Goal: Use online tool/utility: Utilize a website feature to perform a specific function

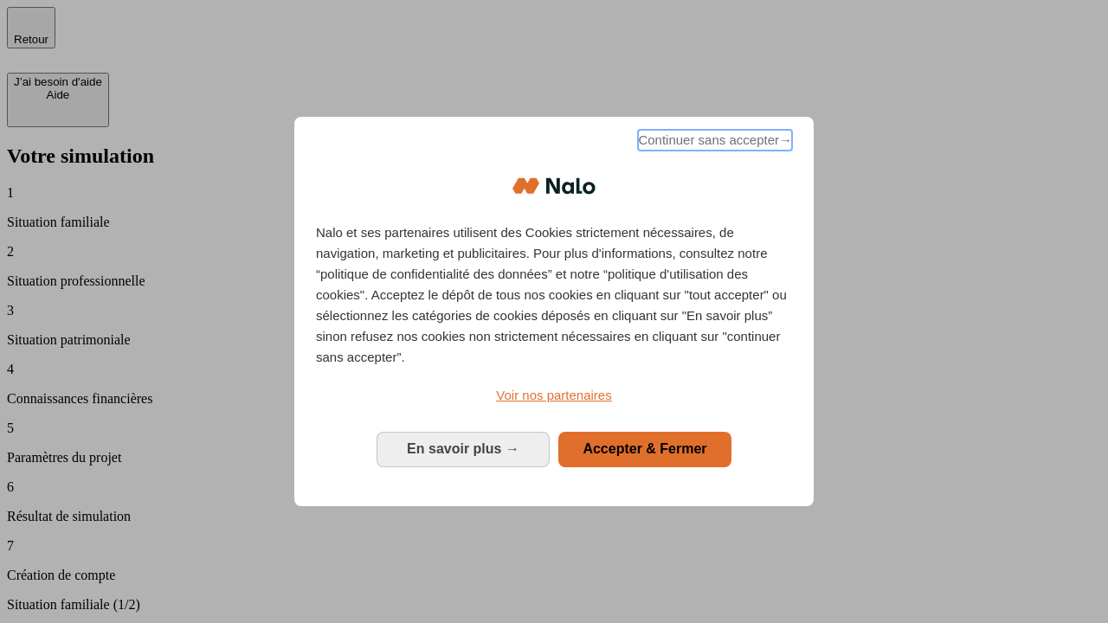
click at [713, 143] on span "Continuer sans accepter →" at bounding box center [715, 140] width 154 height 21
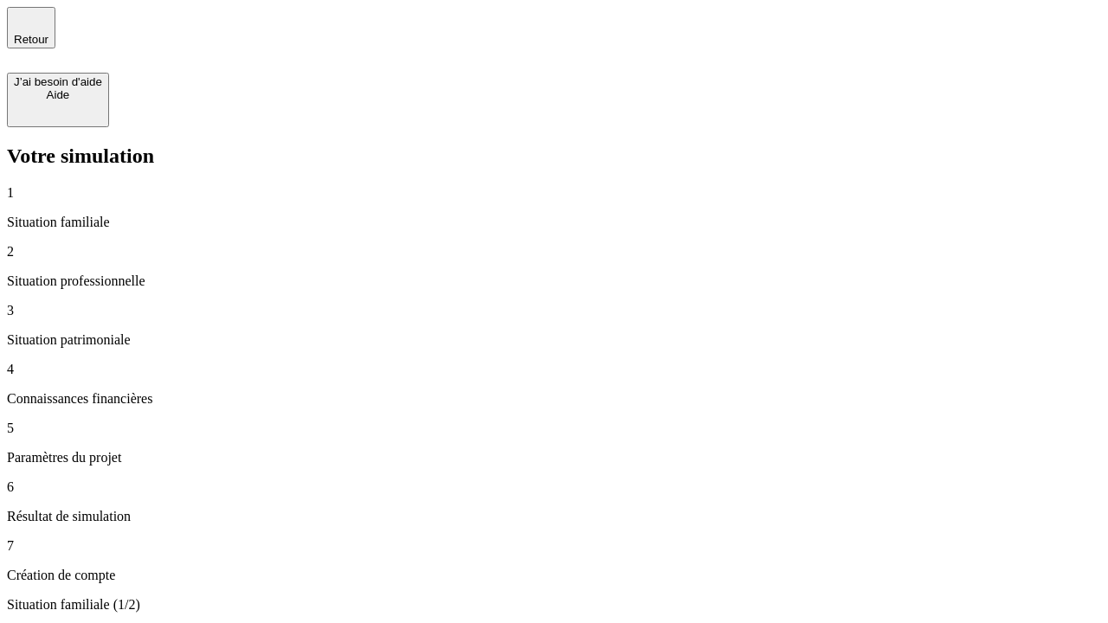
type input "30 000"
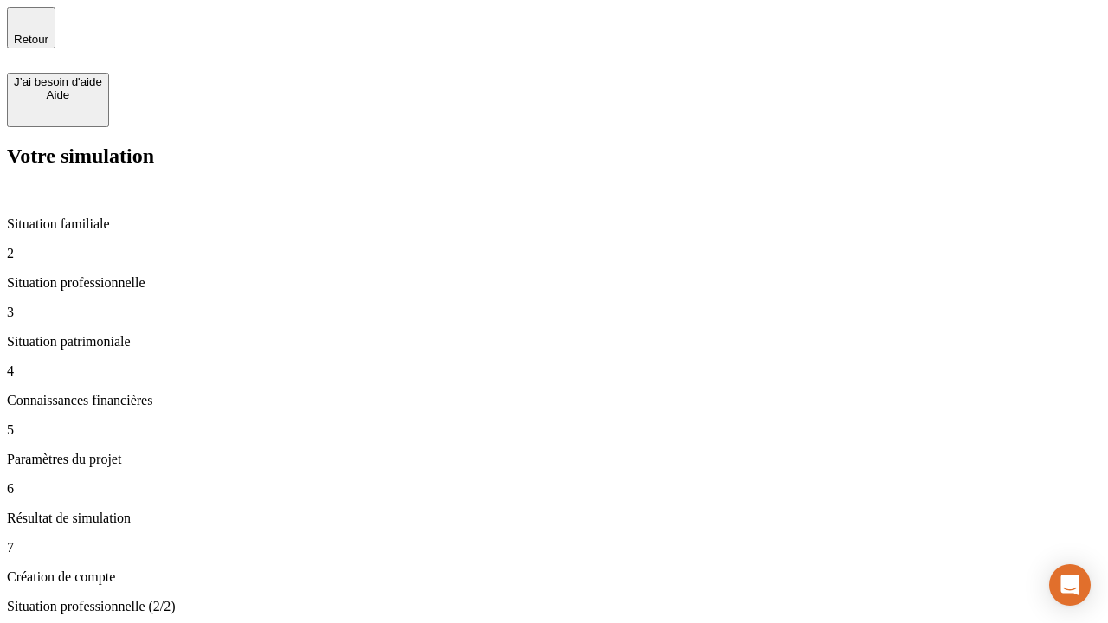
type input "0"
type input "1 000"
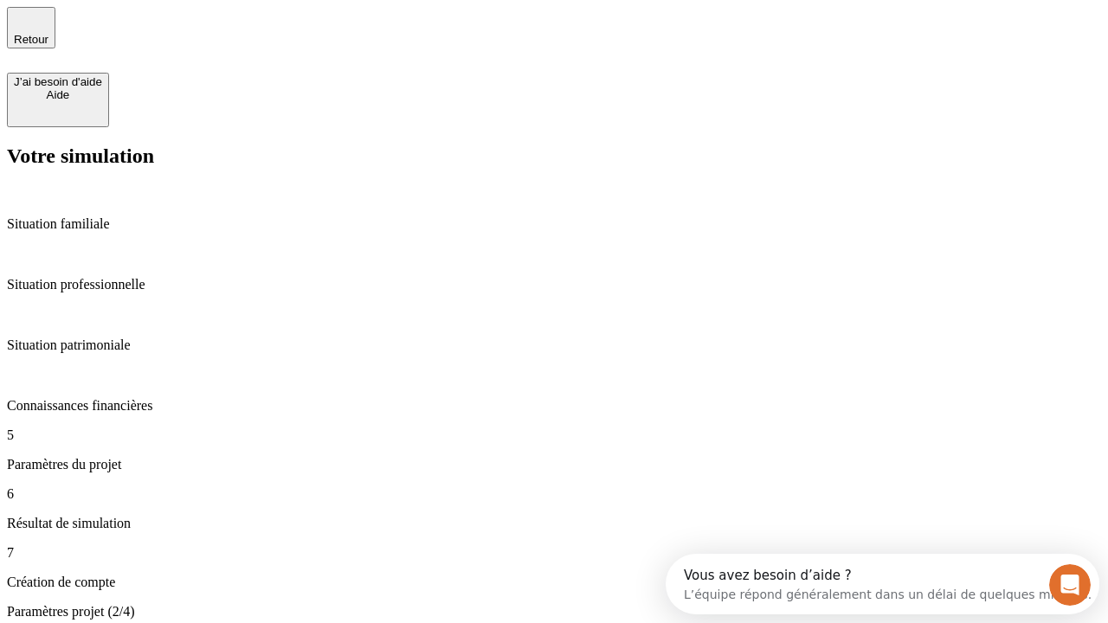
type input "40"
type input "200 000"
type input "640"
